Goal: Information Seeking & Learning: Understand process/instructions

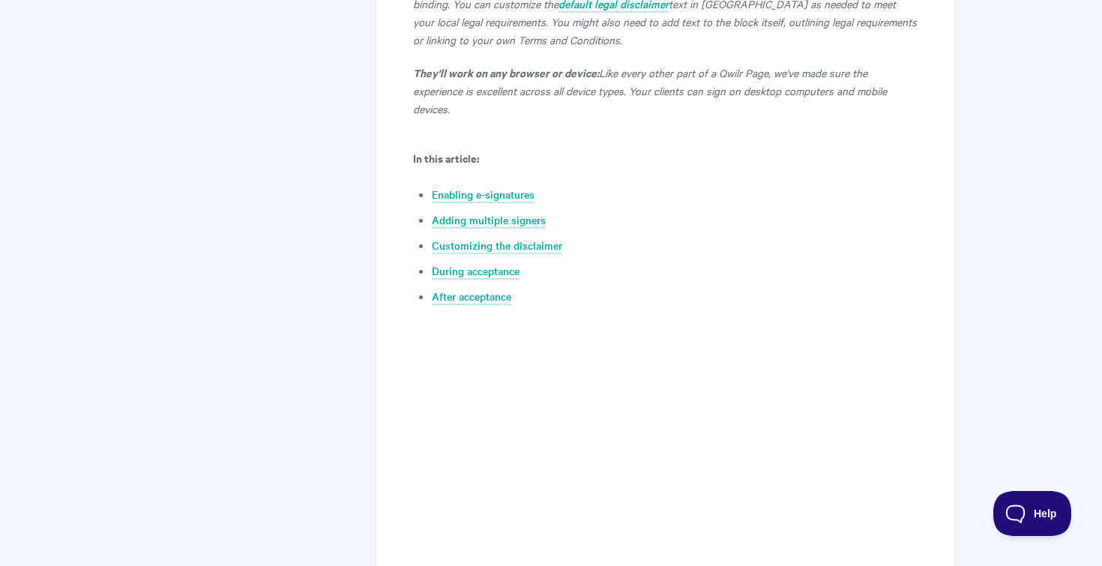
scroll to position [659, 0]
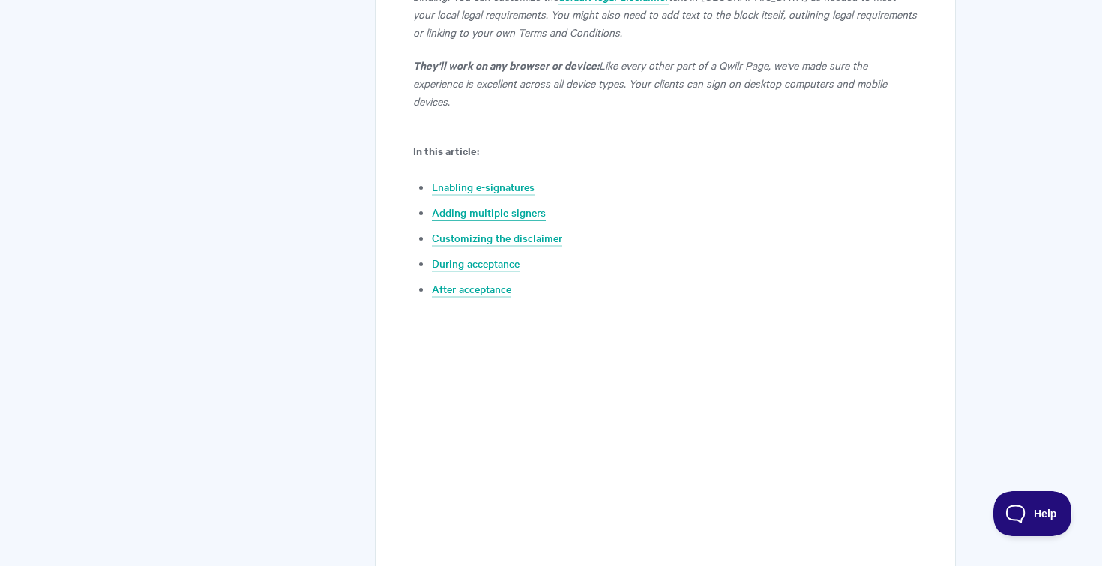
click at [451, 205] on link "Adding multiple signers" at bounding box center [489, 213] width 114 height 16
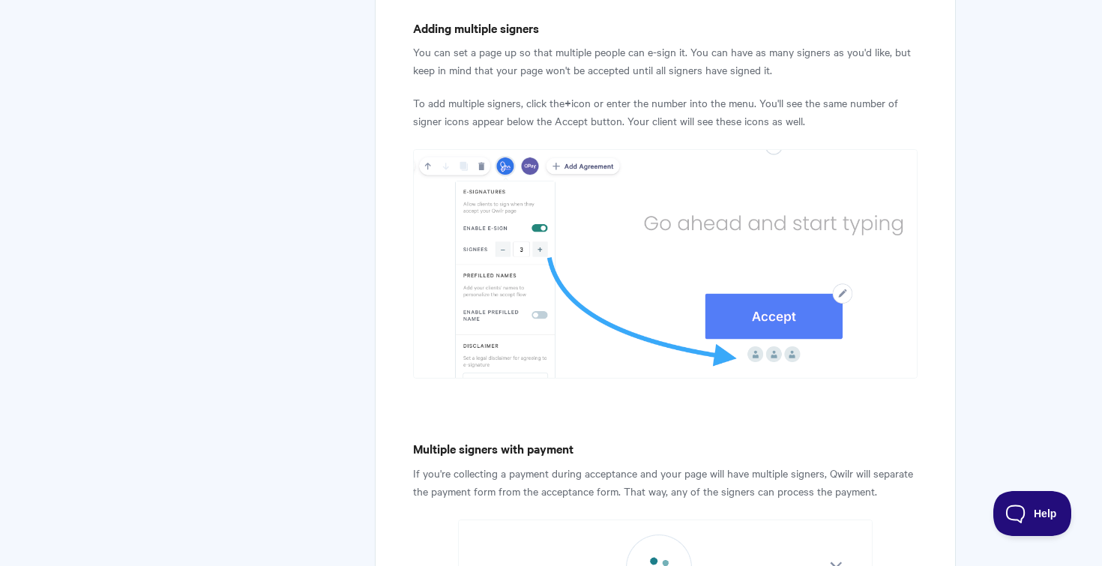
click at [449, 266] on img at bounding box center [665, 263] width 505 height 229
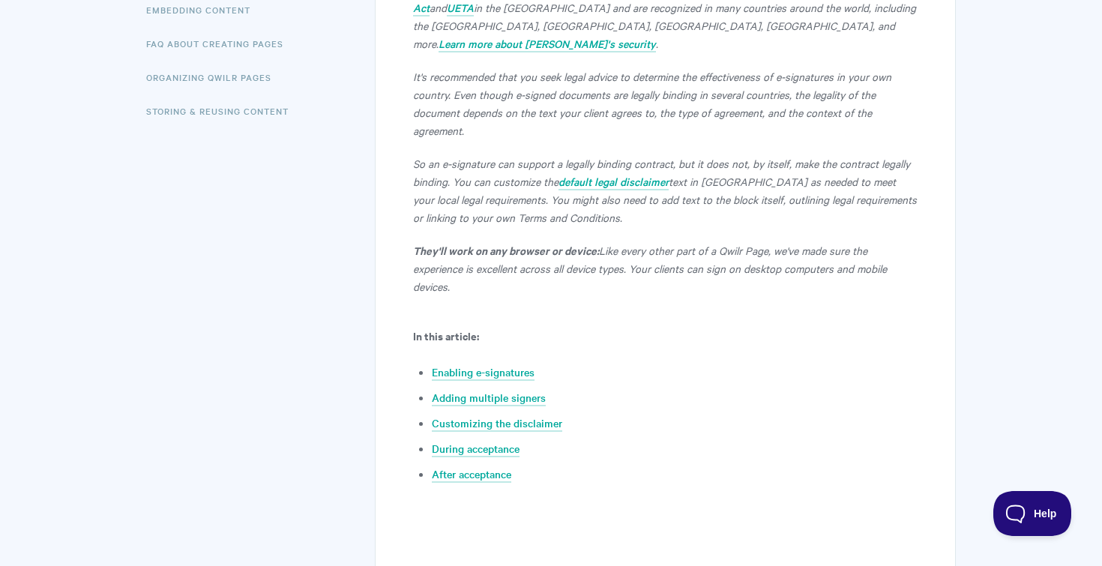
scroll to position [466, 0]
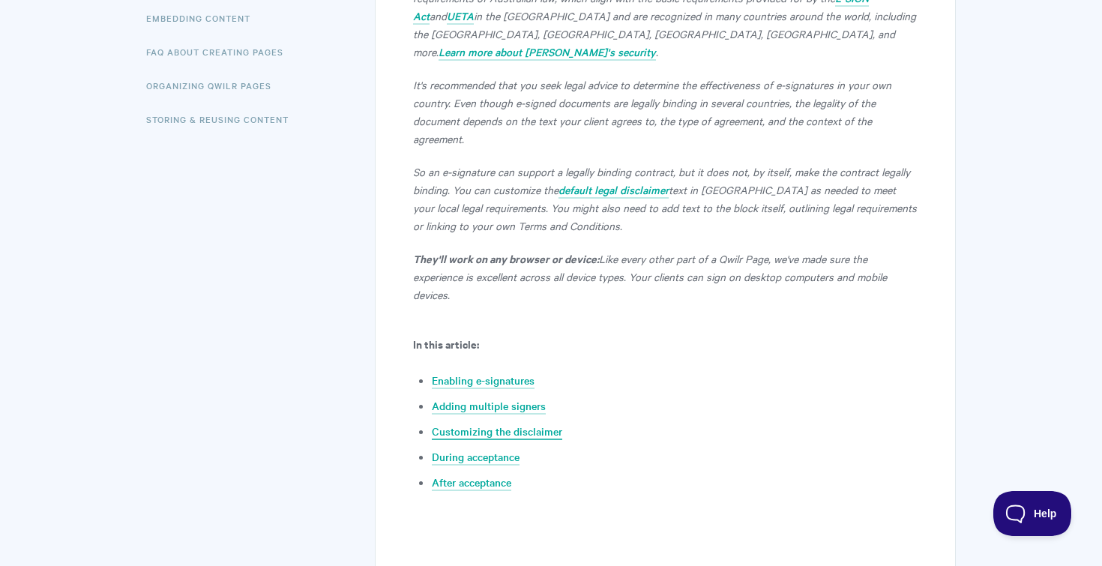
click at [480, 424] on link "Customizing the disclaimer" at bounding box center [497, 432] width 130 height 16
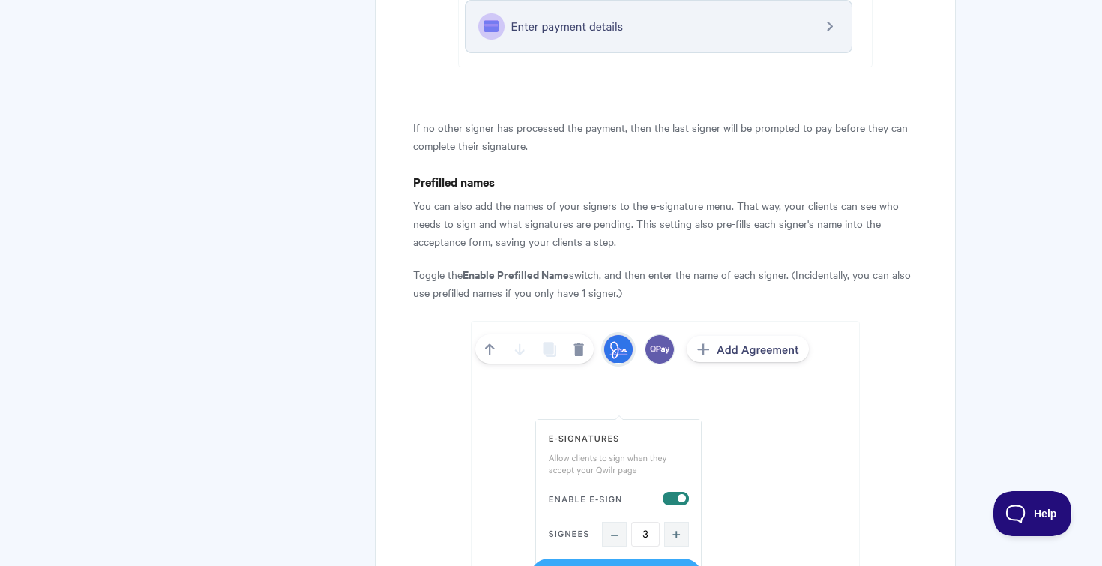
scroll to position [3046, 0]
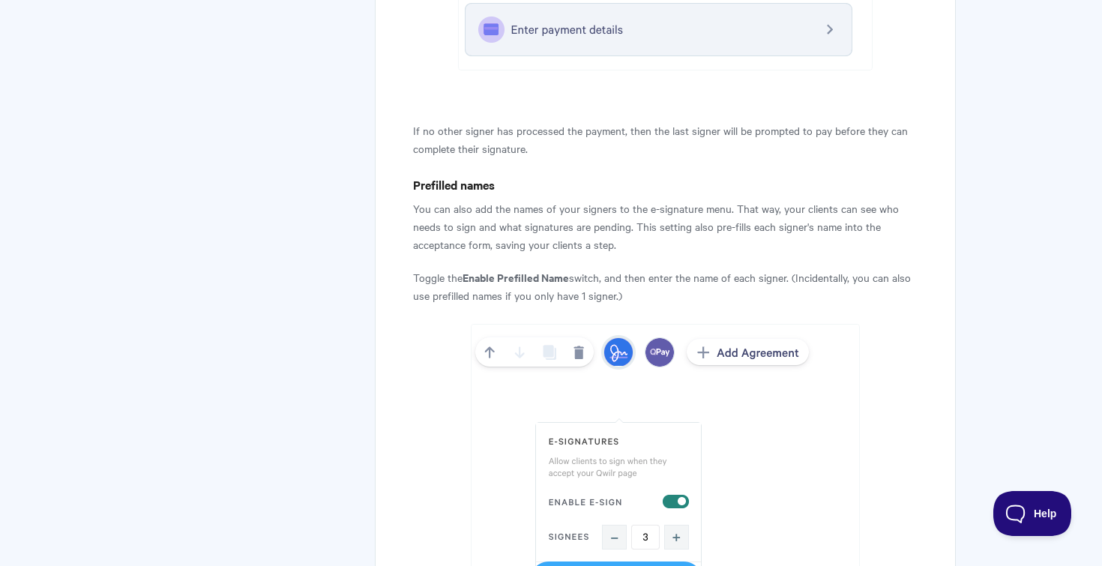
click at [440, 175] on h4 "Prefilled names" at bounding box center [665, 184] width 505 height 19
